Goal: Task Accomplishment & Management: Use online tool/utility

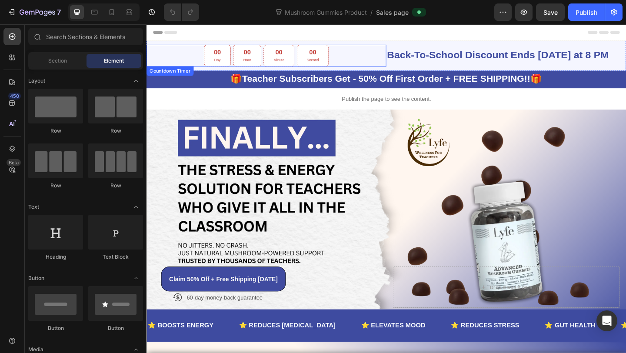
click at [316, 58] on div "00 Second" at bounding box center [327, 59] width 35 height 24
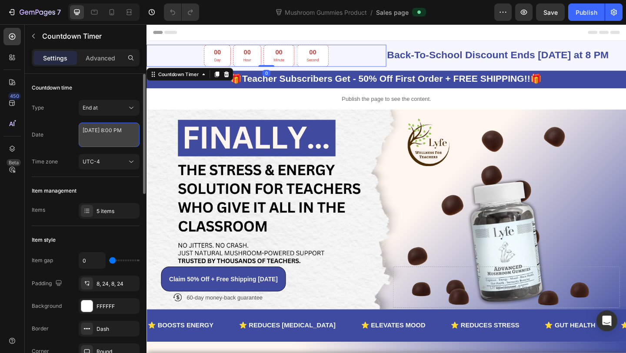
select select "20"
select select "false"
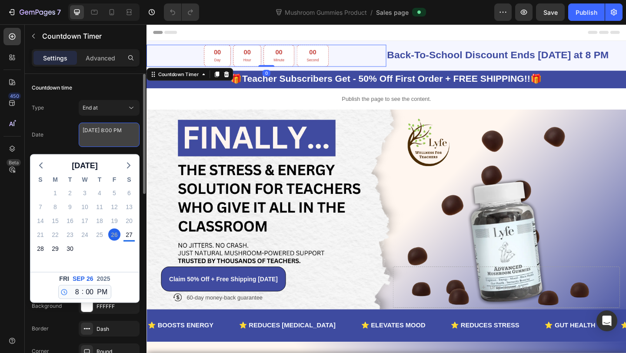
click at [122, 130] on textarea "September 26 2025 8:00 PM" at bounding box center [109, 135] width 61 height 24
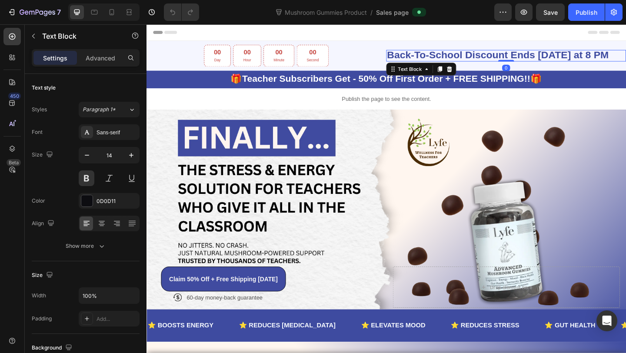
click at [577, 61] on strong "Back-To-School Discount Ends Friday at 8 PM" at bounding box center [528, 57] width 241 height 12
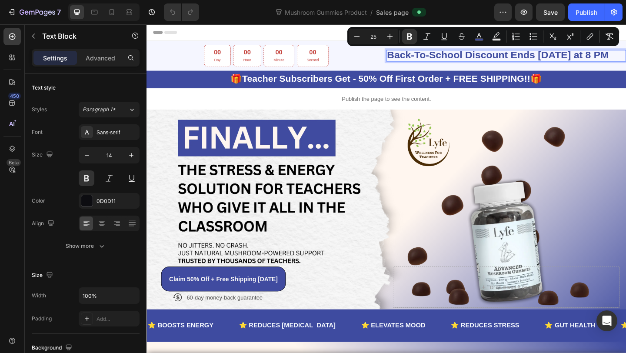
click at [625, 54] on p "Back-To-School Discount Ends Friday at 8 PM" at bounding box center [537, 58] width 259 height 11
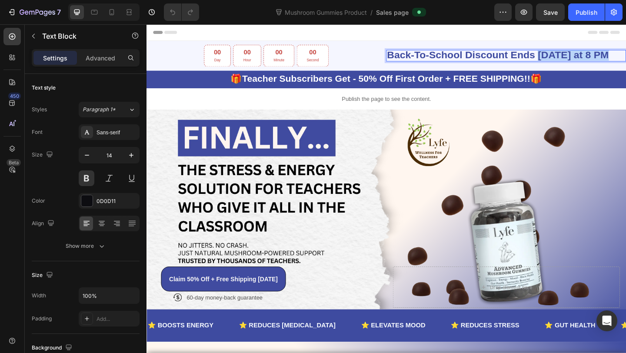
drag, startPoint x: 648, startPoint y: 54, endPoint x: 572, endPoint y: 54, distance: 76.5
click at [572, 54] on p "Back-To-School Discount Ends Friday at 8 PM" at bounding box center [537, 58] width 259 height 11
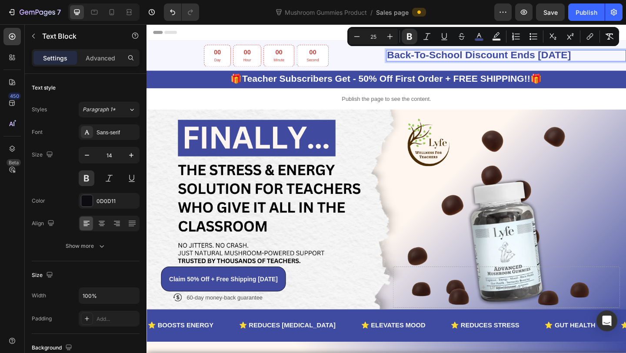
drag, startPoint x: 656, startPoint y: 60, endPoint x: 573, endPoint y: 61, distance: 83.5
click at [573, 61] on p "Back-To-School Discount Ends [DATE]" at bounding box center [537, 58] width 259 height 11
copy strong "[DATE]"
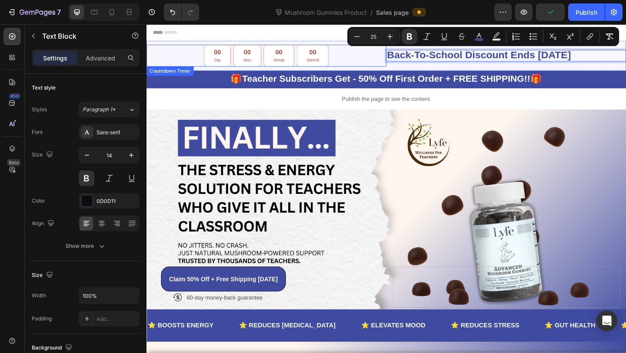
click at [259, 58] on div "00" at bounding box center [256, 54] width 9 height 9
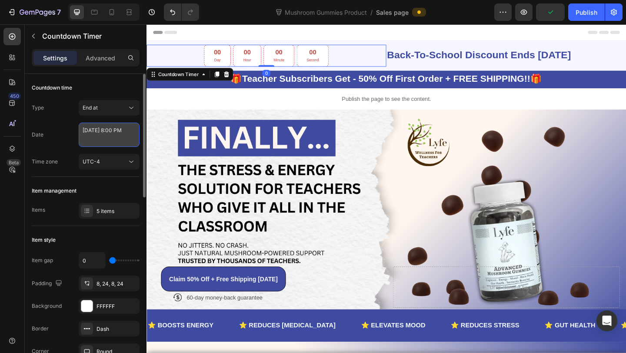
select select "20"
select select "false"
click at [112, 136] on textarea "September 26 2025 8:00 PM" at bounding box center [109, 135] width 61 height 24
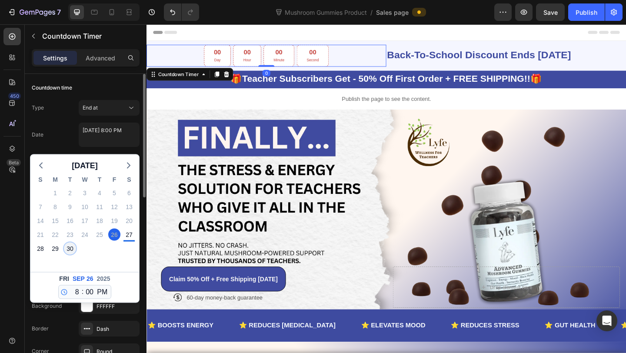
click at [75, 246] on div "30" at bounding box center [70, 249] width 12 height 12
type textarea "September 30 2025 8:00 PM"
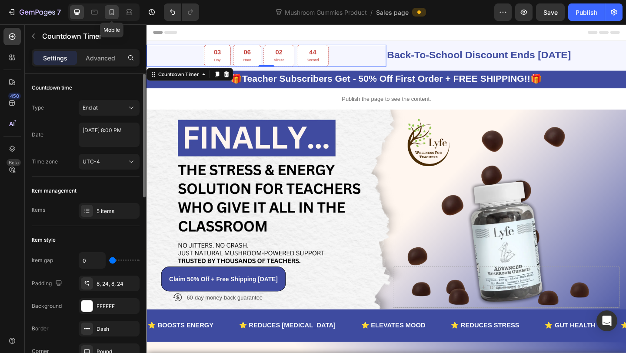
click at [113, 14] on icon at bounding box center [112, 12] width 5 height 6
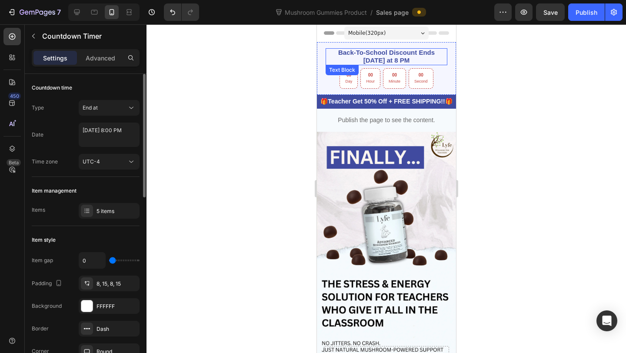
click at [415, 60] on p "Back-To-School Discount Ends Friday at 8 PM" at bounding box center [386, 56] width 120 height 15
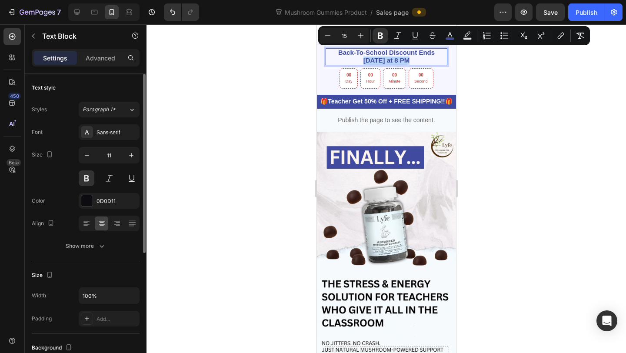
drag, startPoint x: 412, startPoint y: 62, endPoint x: 425, endPoint y: 55, distance: 14.2
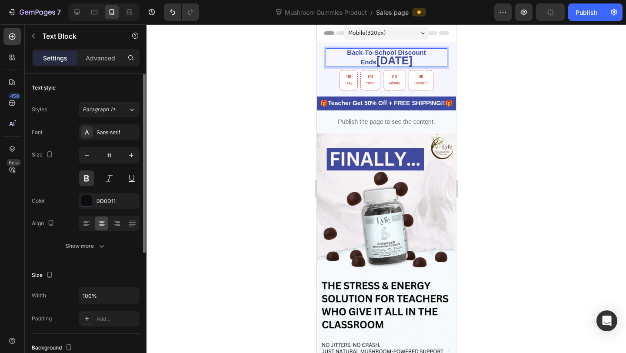
drag, startPoint x: 433, startPoint y: 57, endPoint x: 347, endPoint y: 58, distance: 86.1
click at [347, 58] on p "Back-To-School Discount Ends September 30th" at bounding box center [386, 57] width 120 height 17
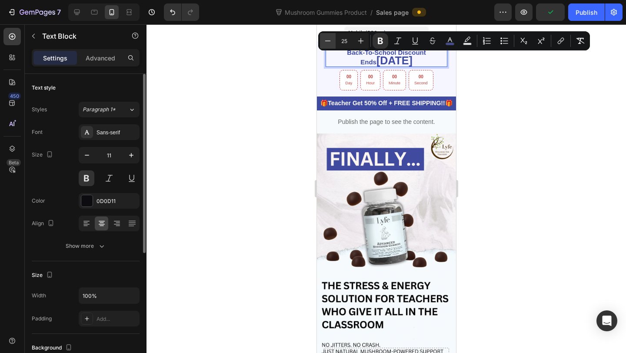
click at [330, 41] on icon "Editor contextual toolbar" at bounding box center [327, 41] width 9 height 9
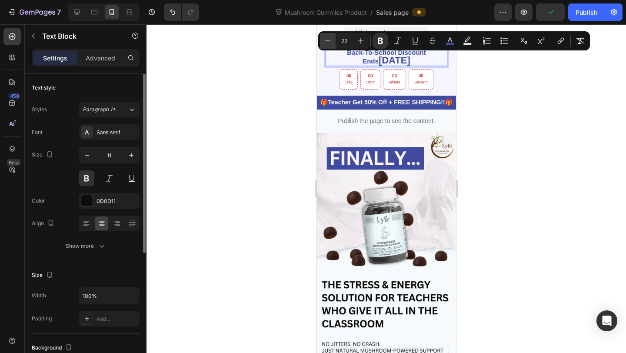
click at [330, 41] on icon "Editor contextual toolbar" at bounding box center [327, 41] width 9 height 9
type input "21"
drag, startPoint x: 285, startPoint y: 117, endPoint x: 3, endPoint y: 49, distance: 290.6
click at [285, 117] on div at bounding box center [385, 188] width 479 height 329
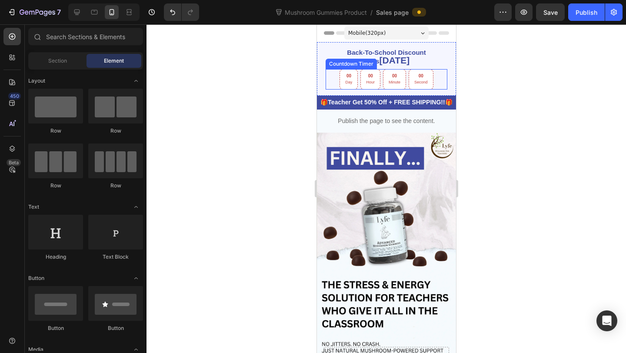
click at [379, 57] on strong "[DATE]" at bounding box center [394, 60] width 30 height 10
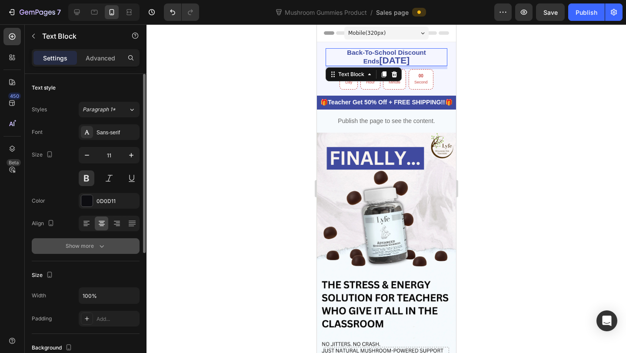
click at [87, 241] on button "Show more" at bounding box center [86, 246] width 108 height 16
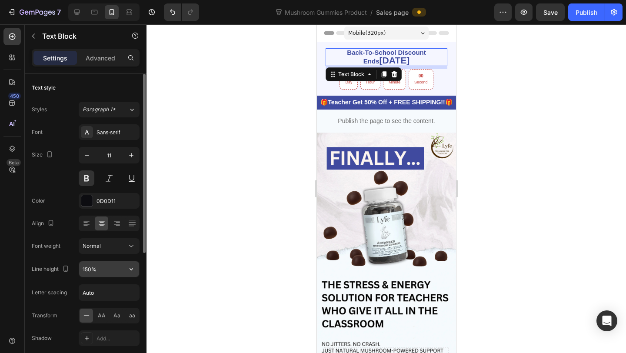
click at [90, 263] on input "150%" at bounding box center [109, 269] width 60 height 16
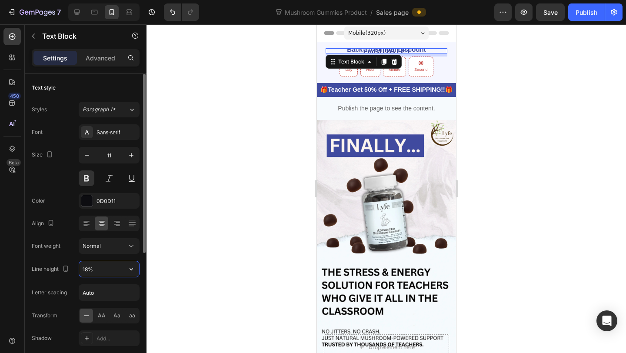
type input "180%"
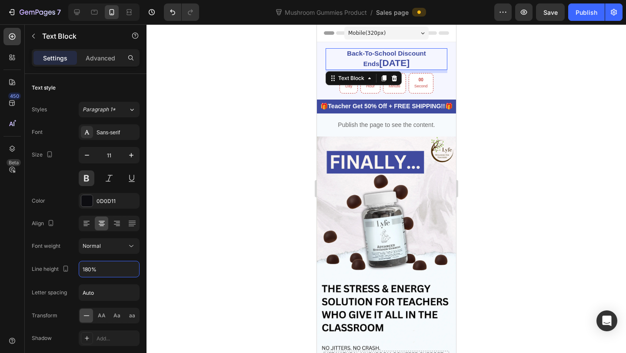
click at [558, 141] on div at bounding box center [385, 188] width 479 height 329
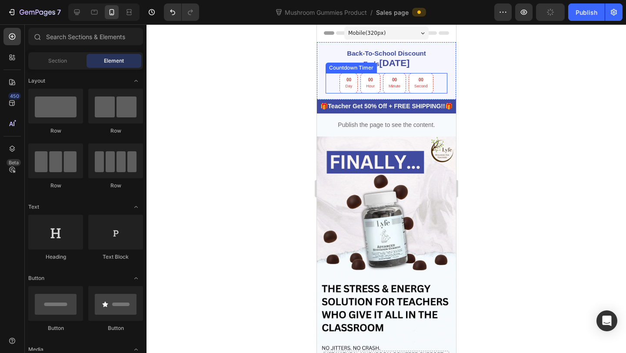
click at [425, 86] on p "Second" at bounding box center [420, 86] width 13 height 7
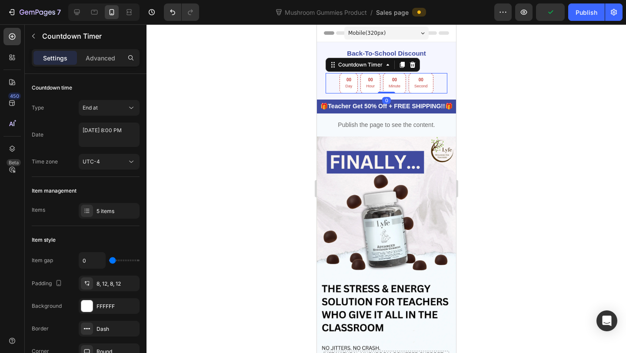
click at [508, 70] on div at bounding box center [385, 188] width 479 height 329
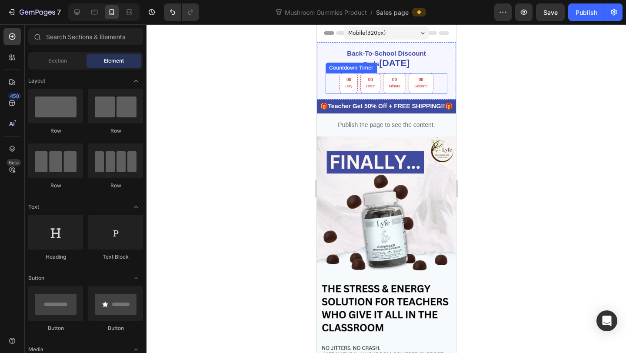
click at [370, 83] on p "Hour" at bounding box center [370, 86] width 9 height 7
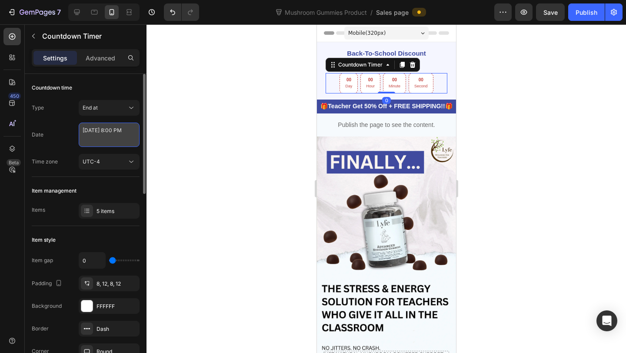
click at [85, 136] on textarea "September 26 2025 8:00 PM" at bounding box center [109, 135] width 61 height 24
select select "20"
select select "false"
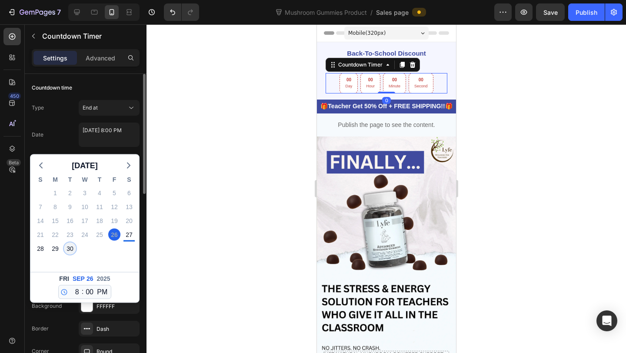
click at [68, 253] on div "30" at bounding box center [70, 249] width 12 height 12
type textarea "September 30 2025 8:00 PM"
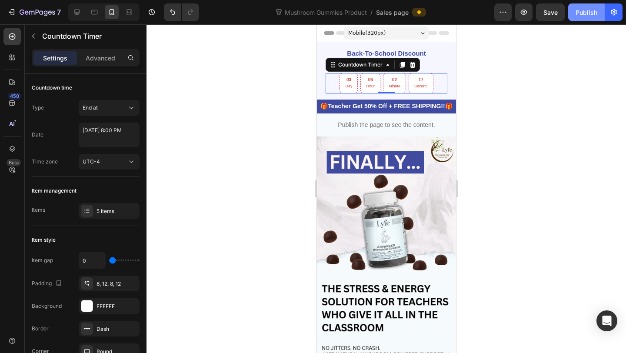
click at [586, 20] on button "Publish" at bounding box center [586, 11] width 37 height 17
click at [76, 15] on icon at bounding box center [77, 12] width 9 height 9
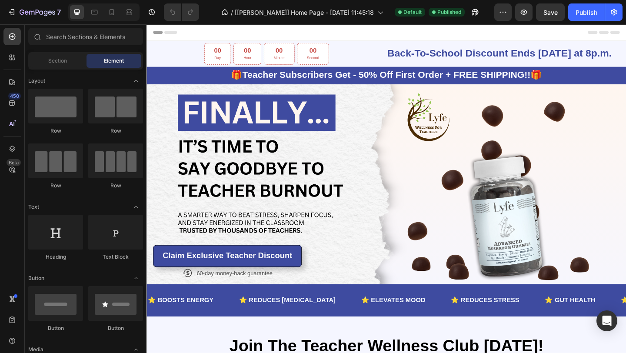
click at [583, 47] on div "Back-To-School Discount Ends Friday at 8p.m. Text Block" at bounding box center [537, 56] width 261 height 24
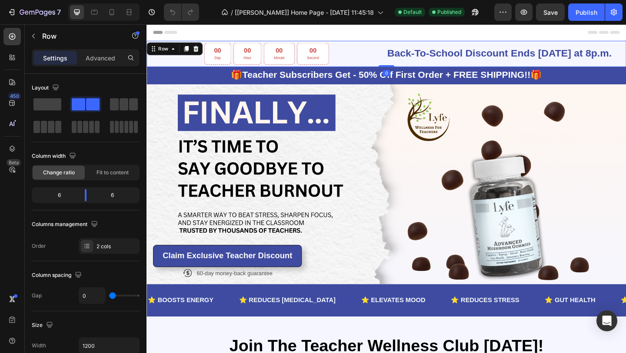
click at [602, 54] on strong "Back-To-School Discount Ends Friday at 8p.m." at bounding box center [530, 55] width 244 height 12
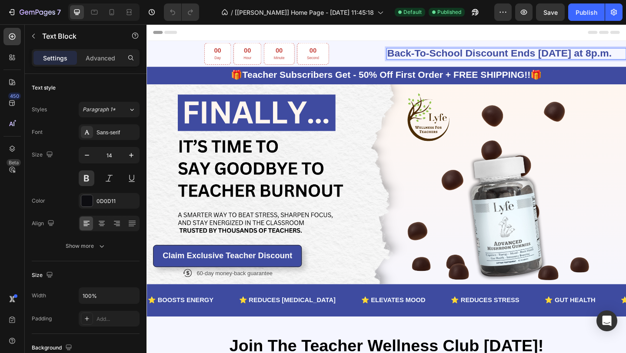
click at [625, 55] on strong "Back-To-School Discount Ends Friday at 8p.m." at bounding box center [530, 55] width 244 height 12
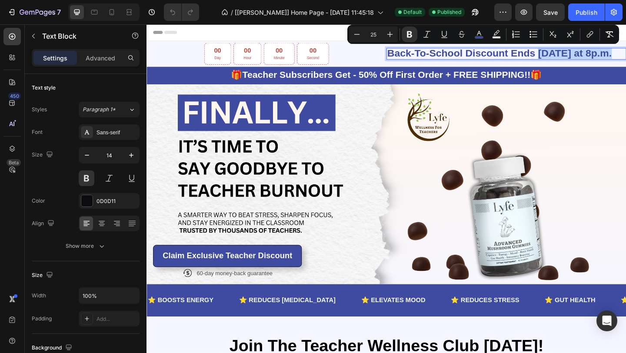
drag, startPoint x: 649, startPoint y: 55, endPoint x: 573, endPoint y: 57, distance: 76.1
click at [573, 57] on p "Back-To-School Discount Ends Friday at 8p.m." at bounding box center [537, 56] width 259 height 11
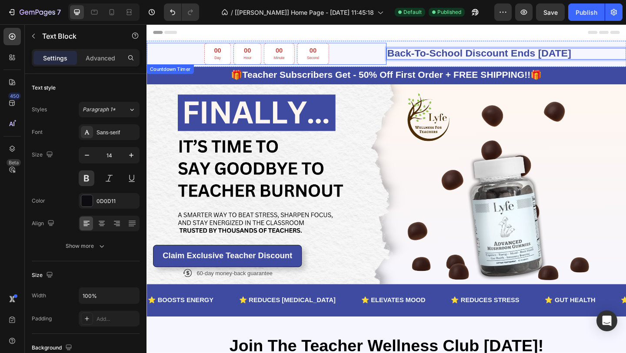
click at [313, 51] on div "00 Second" at bounding box center [327, 56] width 35 height 24
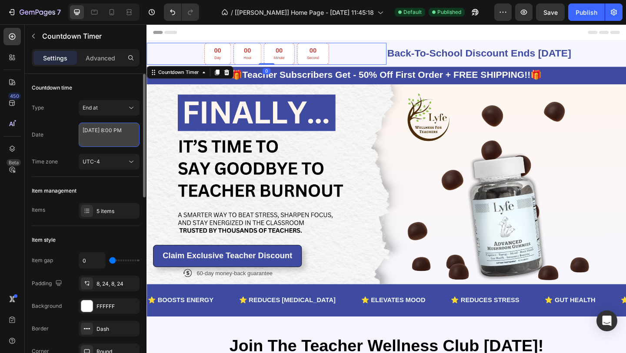
click at [124, 131] on textarea "September 26 2025 8:00 PM" at bounding box center [109, 135] width 61 height 24
select select "20"
select select "false"
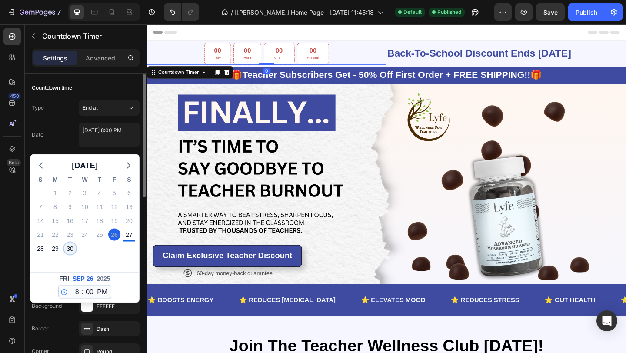
click at [69, 250] on div "30" at bounding box center [70, 249] width 12 height 12
type textarea "September 30 2025 8:00 PM"
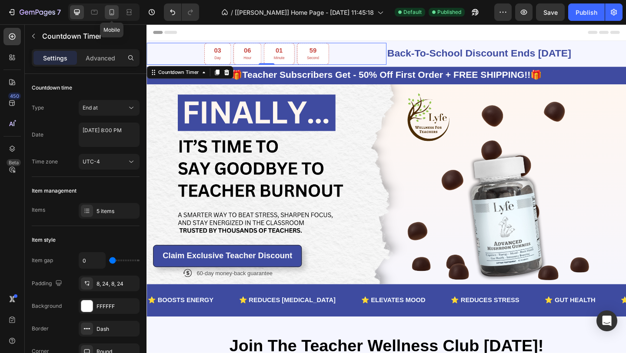
click at [110, 15] on icon at bounding box center [111, 12] width 9 height 9
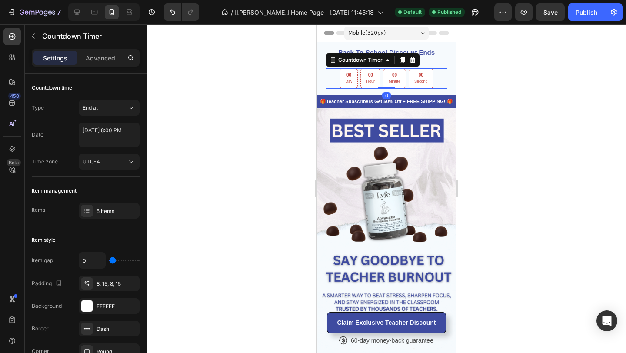
click at [400, 81] on div "00 Minute" at bounding box center [393, 78] width 23 height 20
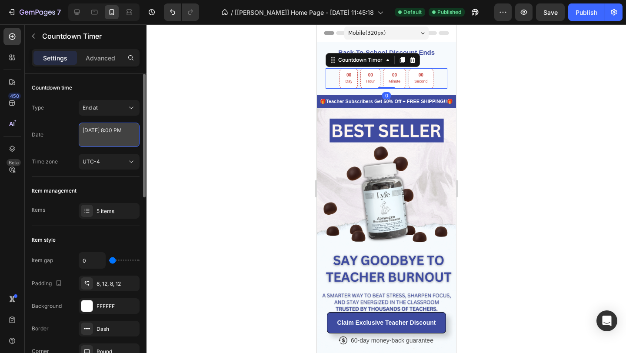
select select "20"
select select "false"
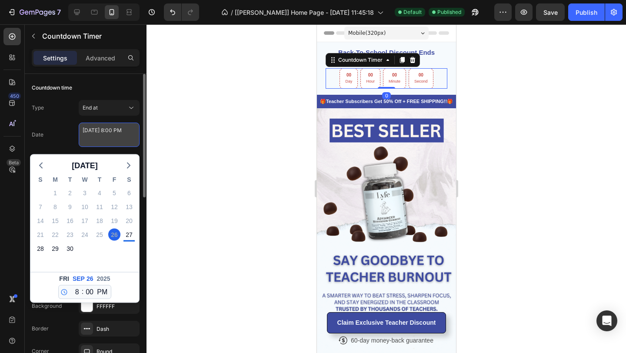
click at [108, 139] on textarea "September 26 2025 8:00 PM" at bounding box center [109, 135] width 61 height 24
click at [70, 247] on div "30" at bounding box center [70, 249] width 12 height 12
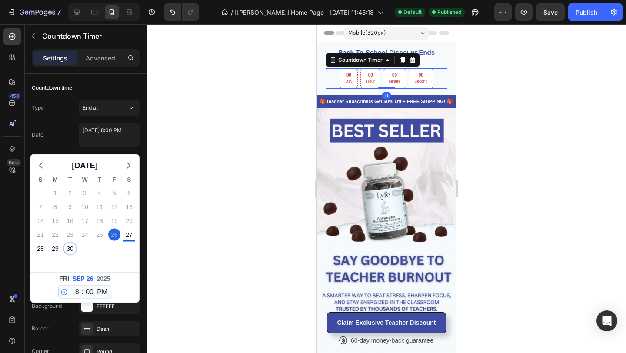
type textarea "September 30 2025 8:00 PM"
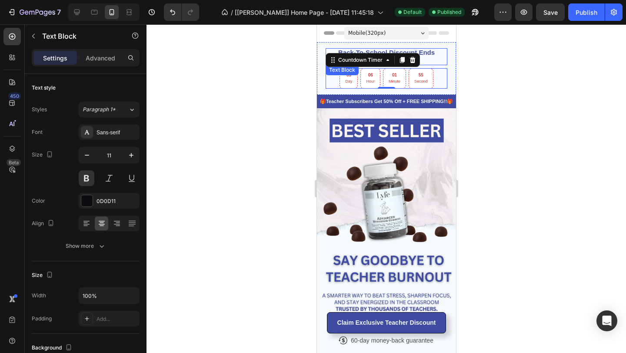
click at [429, 58] on p "Back-To-School Discount Ends Friday at 8p.m." at bounding box center [386, 56] width 120 height 15
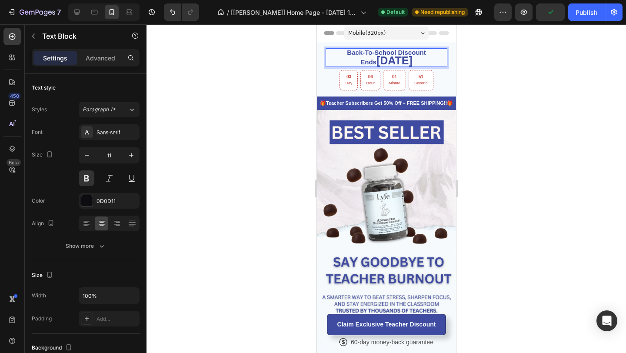
drag, startPoint x: 428, startPoint y: 60, endPoint x: 315, endPoint y: 58, distance: 113.0
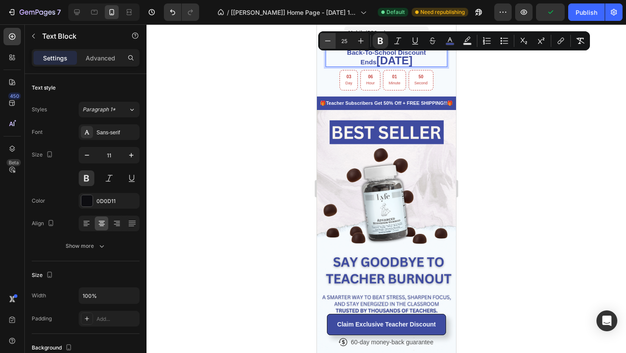
click at [333, 37] on button "Minus" at bounding box center [328, 41] width 16 height 16
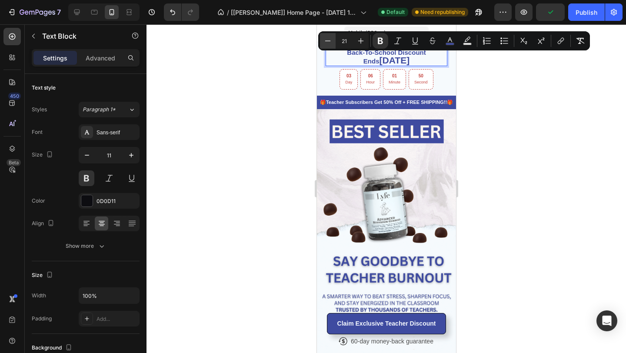
click at [333, 37] on button "Minus" at bounding box center [328, 41] width 16 height 16
type input "19"
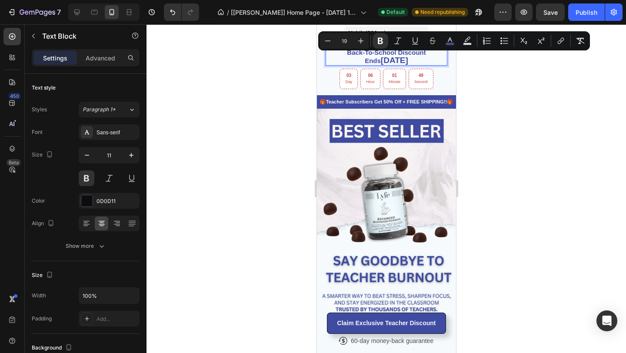
click at [301, 83] on div at bounding box center [385, 188] width 479 height 329
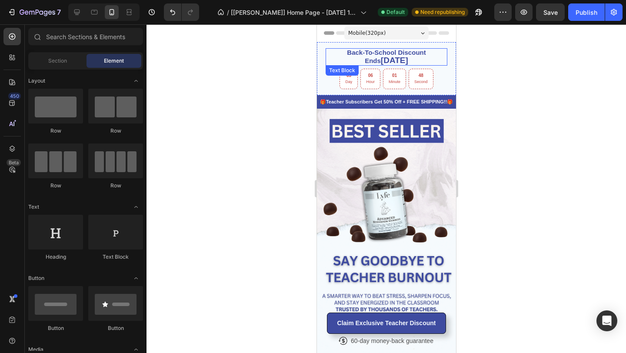
click at [396, 57] on strong "[DATE]" at bounding box center [393, 60] width 27 height 9
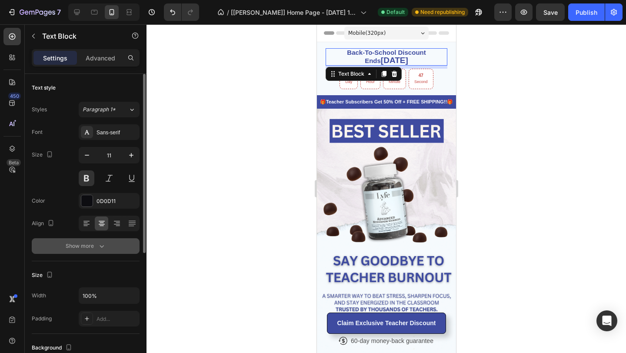
click at [74, 248] on div "Show more" at bounding box center [86, 246] width 40 height 9
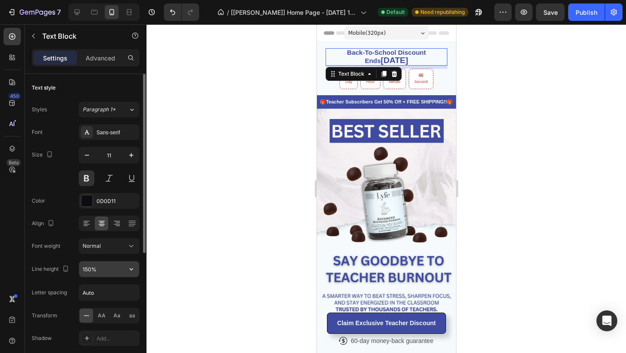
click at [83, 268] on input "150%" at bounding box center [109, 269] width 60 height 16
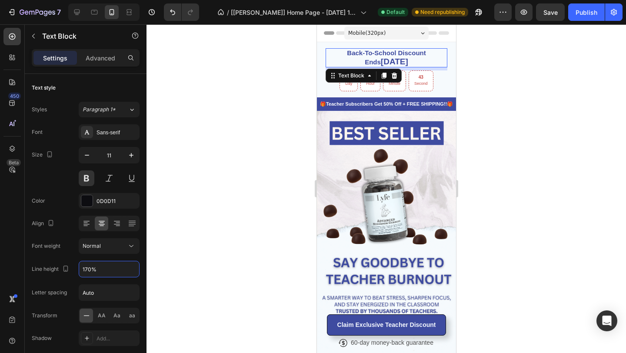
type input "170%"
click at [584, 22] on div "7 Version history / [Sarah GemPages] Home Page - Sep 24, 11:45:18 Default Need …" at bounding box center [313, 12] width 626 height 25
click at [584, 8] on div "Publish" at bounding box center [586, 12] width 22 height 9
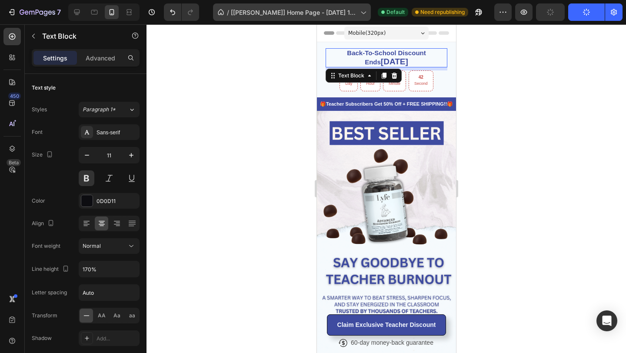
click at [318, 12] on span "[[PERSON_NAME]] Home Page - [DATE] 11:45:18" at bounding box center [294, 12] width 126 height 9
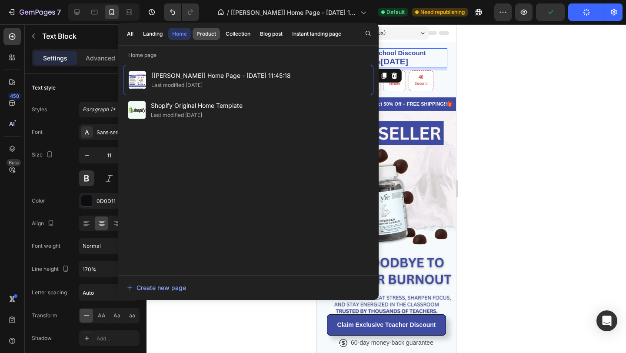
click at [205, 32] on div "Product" at bounding box center [206, 34] width 20 height 8
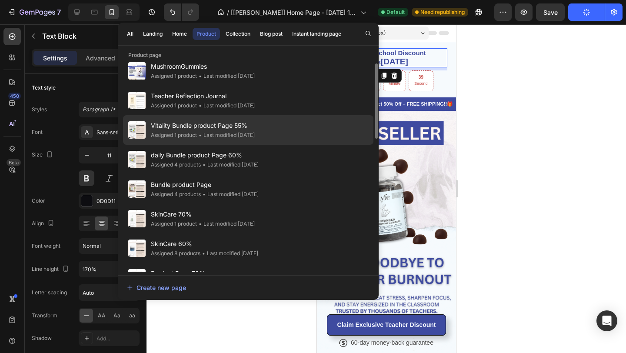
scroll to position [10, 0]
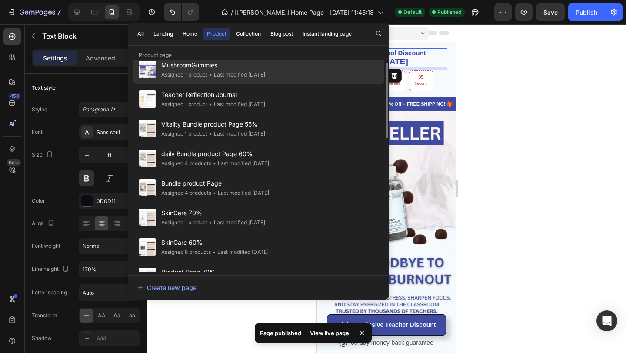
click at [202, 75] on div "Assigned 1 product" at bounding box center [184, 74] width 46 height 9
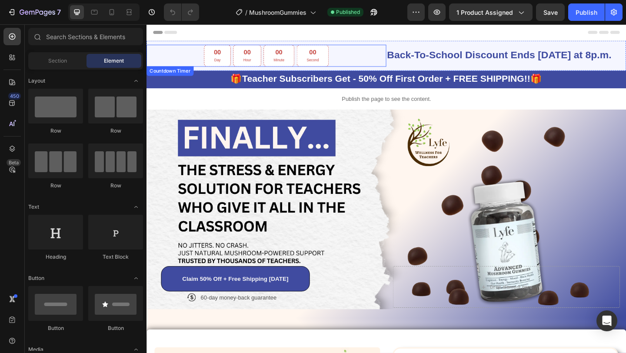
click at [317, 69] on div "00 Second" at bounding box center [327, 59] width 35 height 24
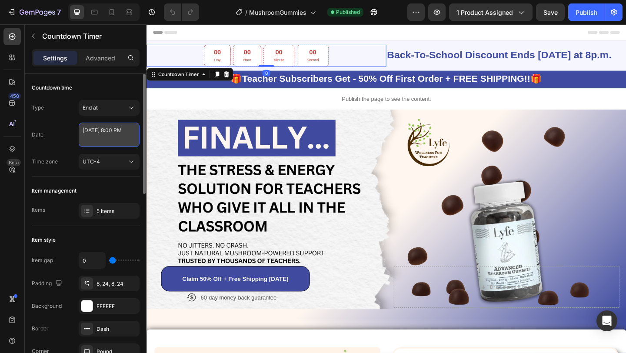
click at [110, 141] on textarea "September 26 2025 8:00 PM" at bounding box center [109, 135] width 61 height 24
select select "20"
select select "false"
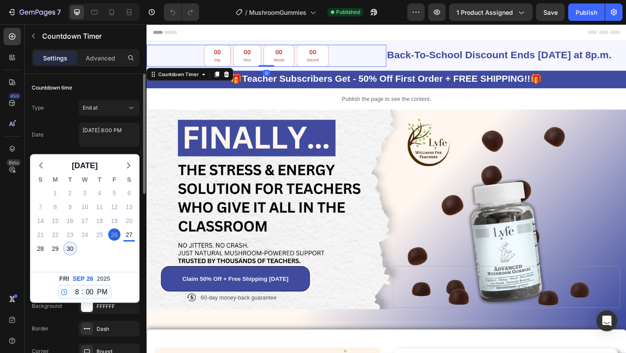
click at [70, 246] on div "30" at bounding box center [70, 249] width 12 height 12
type textarea "September 30 2025 8:00 PM"
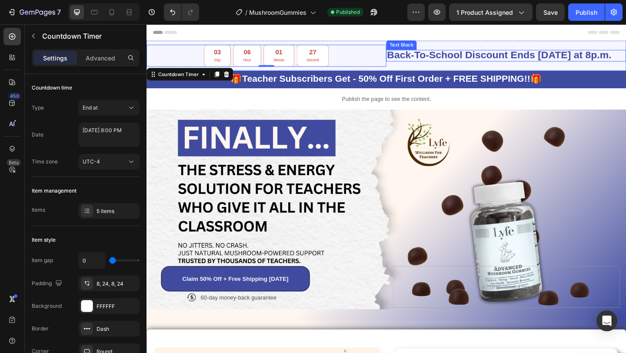
click at [470, 63] on strong "Back-To-School Discount Ends Friday at 8p.m." at bounding box center [530, 57] width 244 height 12
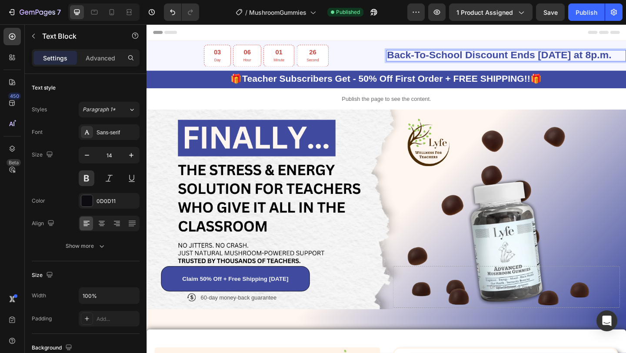
click at [625, 61] on strong "Back-To-School Discount Ends Friday at 8p.m." at bounding box center [530, 57] width 244 height 12
drag, startPoint x: 658, startPoint y: 60, endPoint x: 571, endPoint y: 60, distance: 86.9
click at [571, 60] on p "Back-To-School Discount Ends Friday at 8p.m." at bounding box center [537, 58] width 259 height 11
click at [114, 15] on icon at bounding box center [111, 12] width 9 height 9
type input "11"
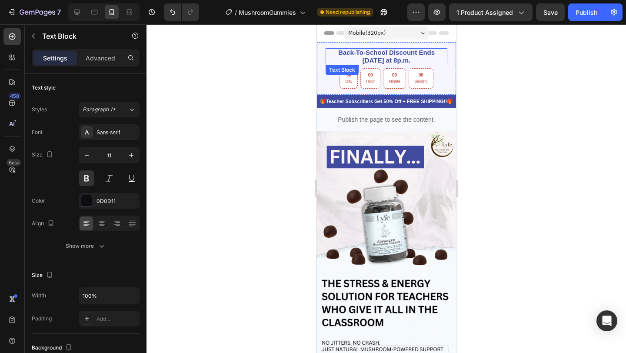
click at [415, 63] on p "Back-To-School Discount Ends Friday at 8p.m." at bounding box center [386, 56] width 120 height 15
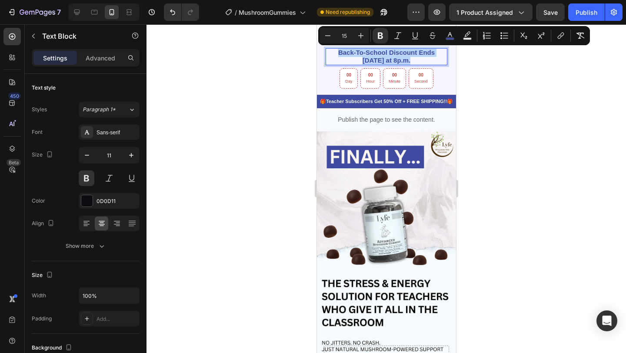
drag, startPoint x: 415, startPoint y: 63, endPoint x: 425, endPoint y: 58, distance: 10.5
click at [425, 58] on p "Back-To-School Discount Ends Friday at 8p.m." at bounding box center [386, 56] width 120 height 15
drag, startPoint x: 425, startPoint y: 58, endPoint x: 425, endPoint y: 52, distance: 5.7
click at [425, 52] on p "Back-To-School Discount Ends Friday at 8p.m." at bounding box center [386, 56] width 120 height 15
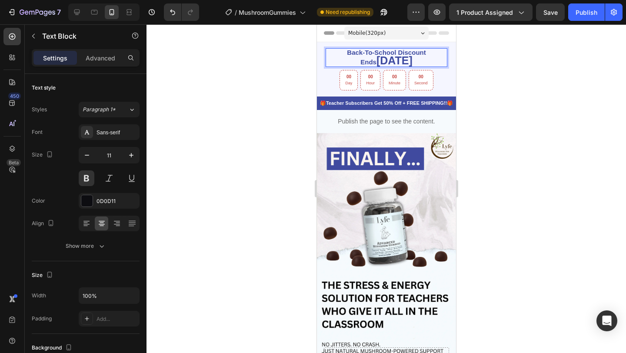
click at [389, 59] on strong "[DATE]" at bounding box center [394, 60] width 36 height 12
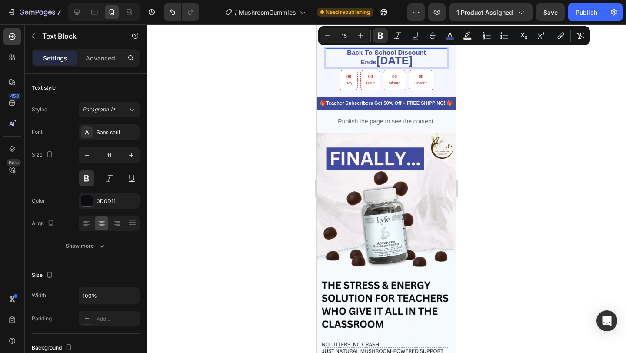
click at [376, 59] on strong "[DATE]" at bounding box center [394, 60] width 36 height 12
click at [376, 60] on strong "[DATE]" at bounding box center [394, 60] width 36 height 12
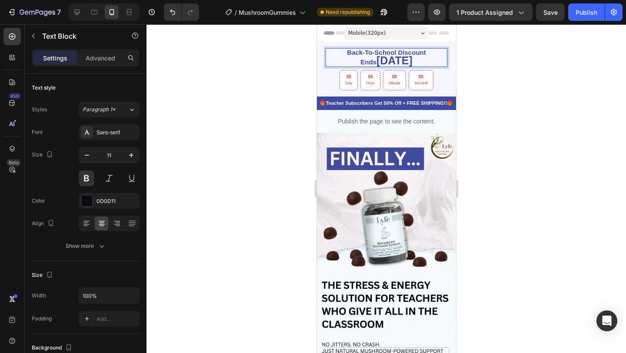
click at [376, 60] on strong "[DATE]" at bounding box center [394, 60] width 36 height 12
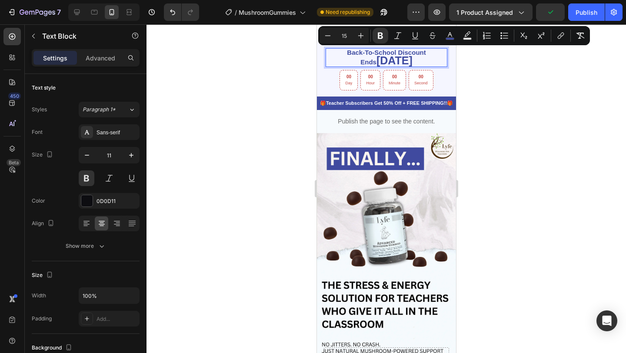
click at [412, 59] on strong "[DATE]" at bounding box center [394, 60] width 36 height 12
click at [427, 59] on p "Back-To-School Discount Ends September 30th" at bounding box center [386, 57] width 120 height 17
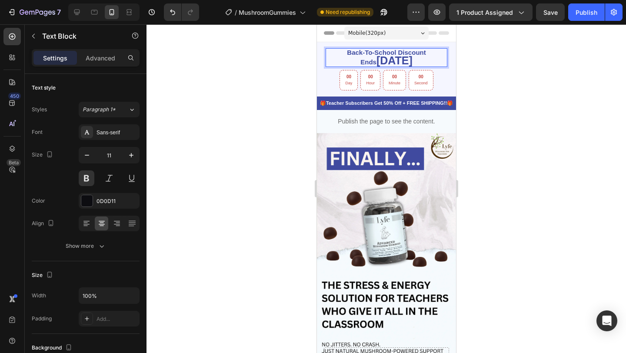
drag, startPoint x: 427, startPoint y: 59, endPoint x: 349, endPoint y: 60, distance: 78.7
click at [349, 60] on p "Back-To-School Discount Ends September 30th" at bounding box center [386, 57] width 120 height 17
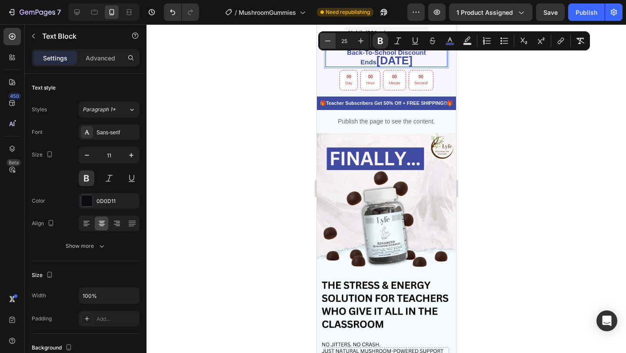
click at [333, 44] on button "Minus" at bounding box center [328, 41] width 16 height 16
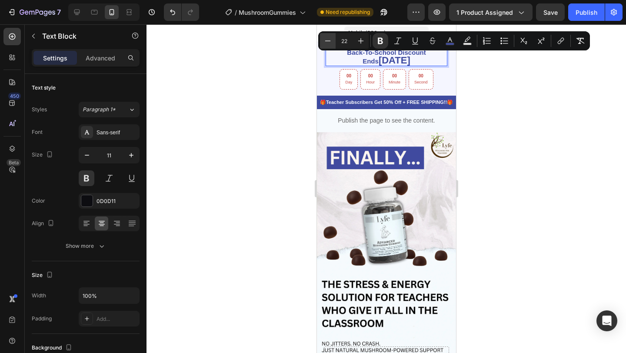
click at [333, 44] on button "Minus" at bounding box center [328, 41] width 16 height 16
type input "20"
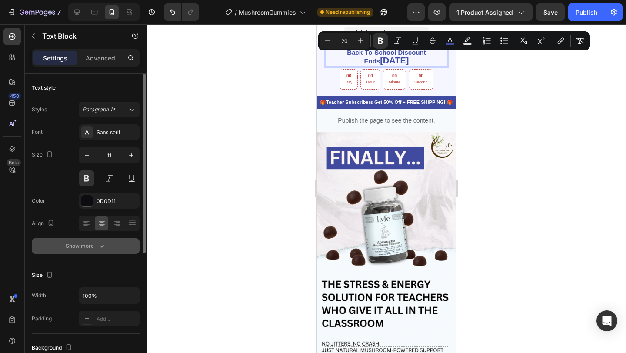
click at [89, 240] on button "Show more" at bounding box center [86, 246] width 108 height 16
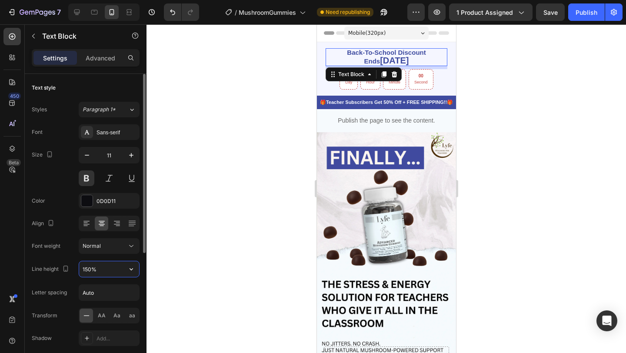
click at [85, 264] on input "150%" at bounding box center [109, 269] width 60 height 16
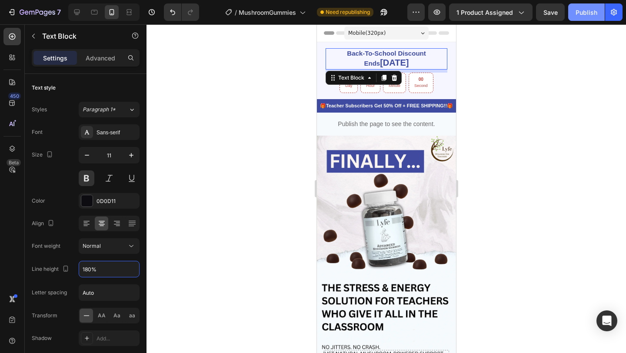
type input "180%"
click at [578, 19] on button "Publish" at bounding box center [586, 11] width 37 height 17
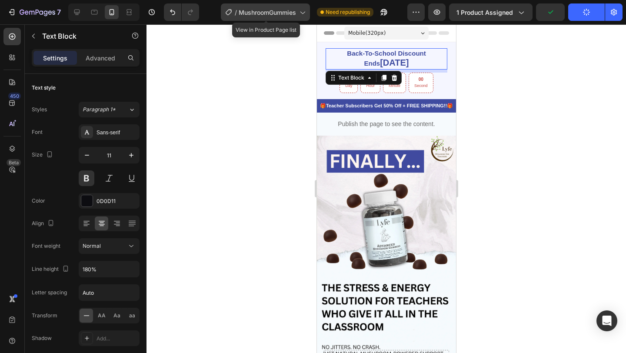
click at [254, 16] on span "MushroomGummies" at bounding box center [267, 12] width 57 height 9
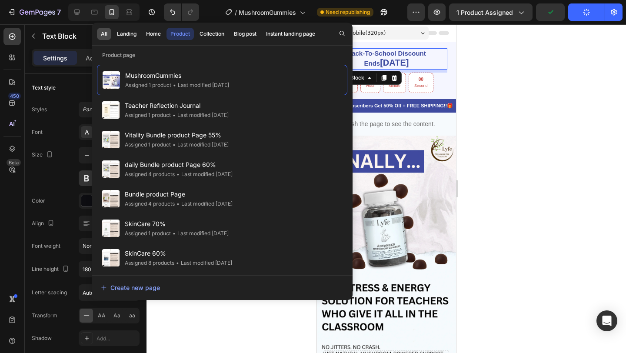
click at [105, 34] on div "All" at bounding box center [104, 34] width 7 height 8
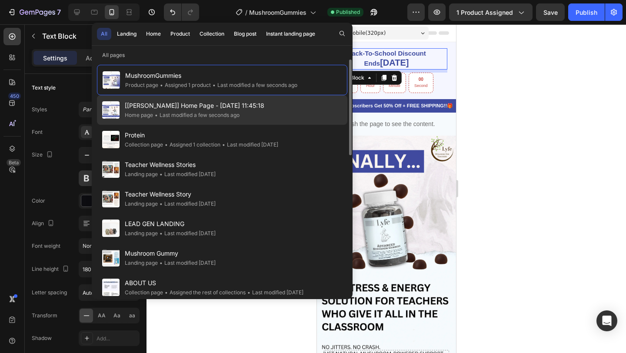
click at [184, 103] on span "[[PERSON_NAME]] Home Page - [DATE] 11:45:18" at bounding box center [195, 105] width 140 height 10
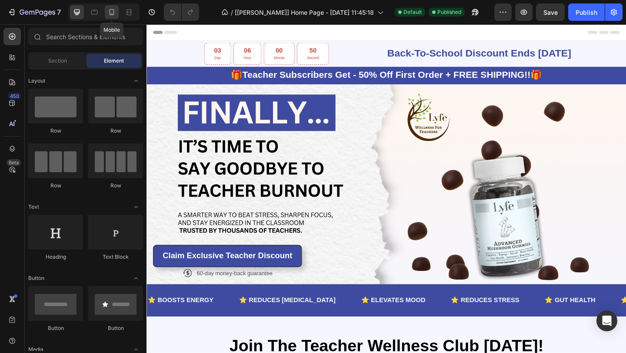
click at [111, 14] on icon at bounding box center [111, 12] width 9 height 9
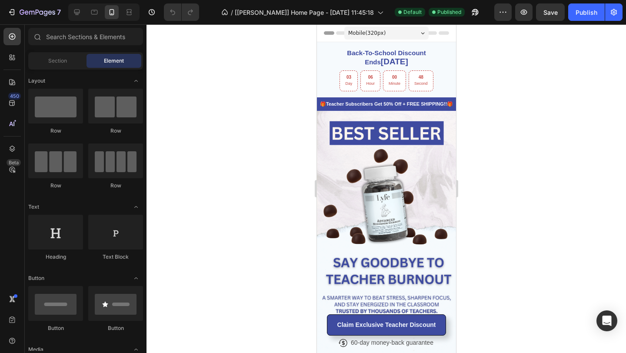
click at [78, 19] on div at bounding box center [103, 11] width 71 height 17
click at [74, 14] on icon at bounding box center [77, 12] width 9 height 9
